Goal: Browse casually: Explore the website without a specific task or goal

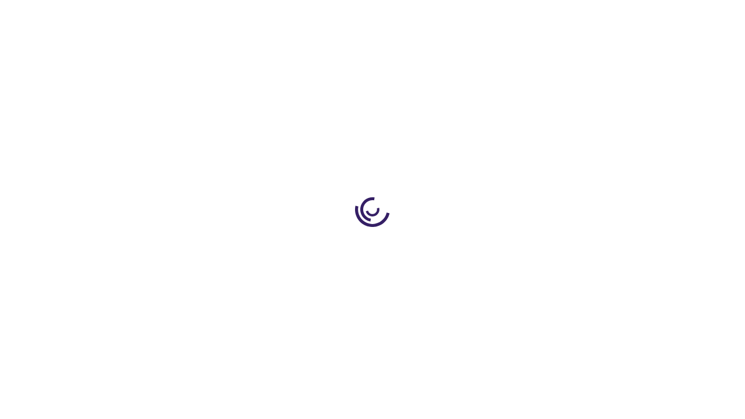
scroll to position [1434, 0]
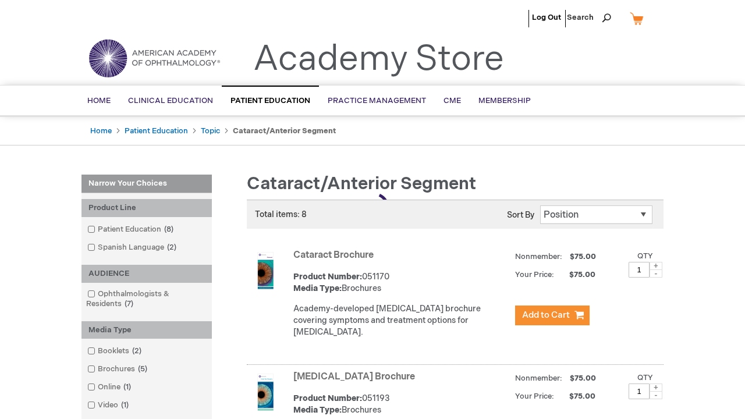
scroll to position [962, 0]
